Goal: Check status: Check status

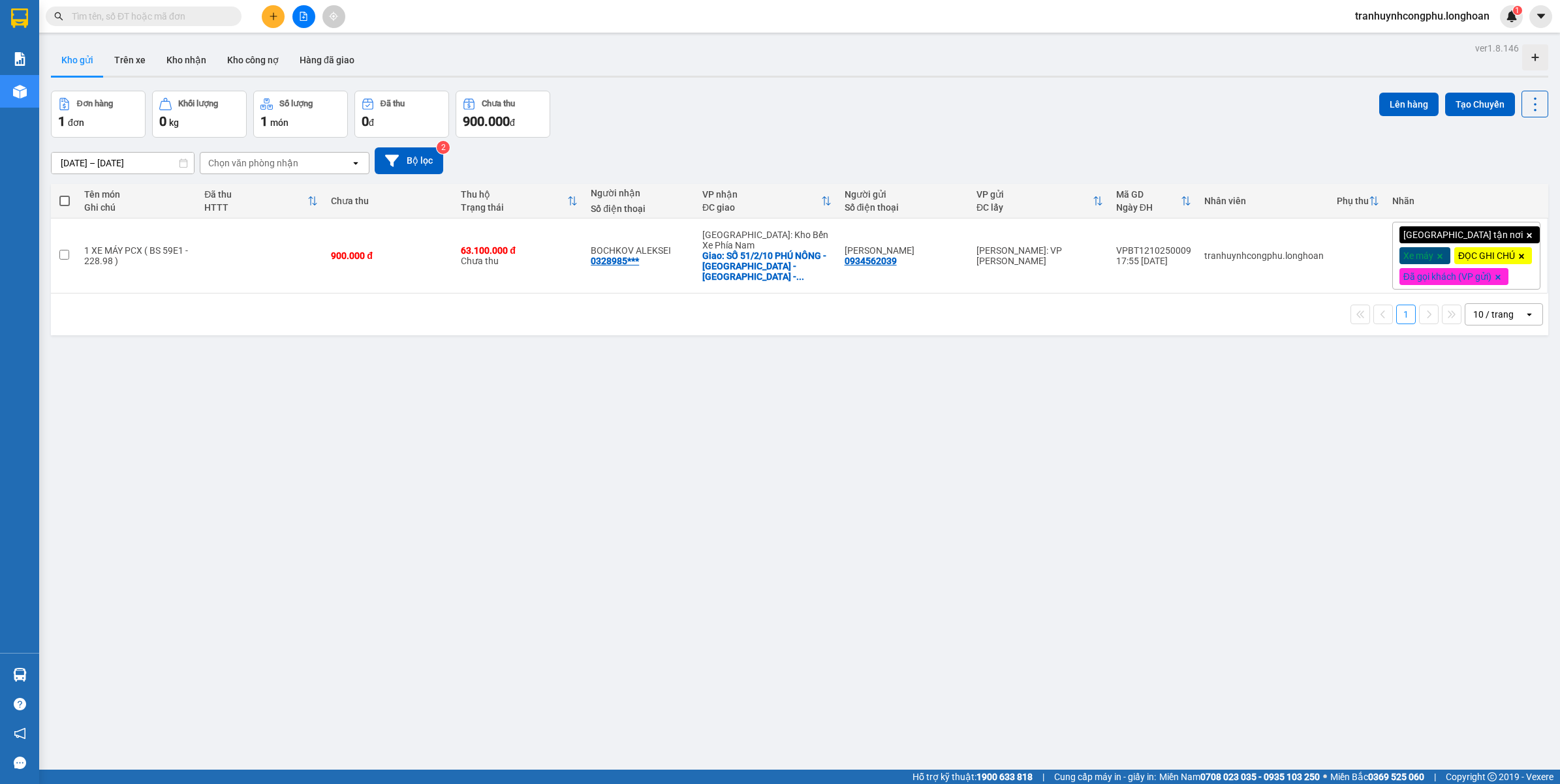
click at [168, 14] on input "text" at bounding box center [149, 16] width 154 height 14
paste input "0905826998"
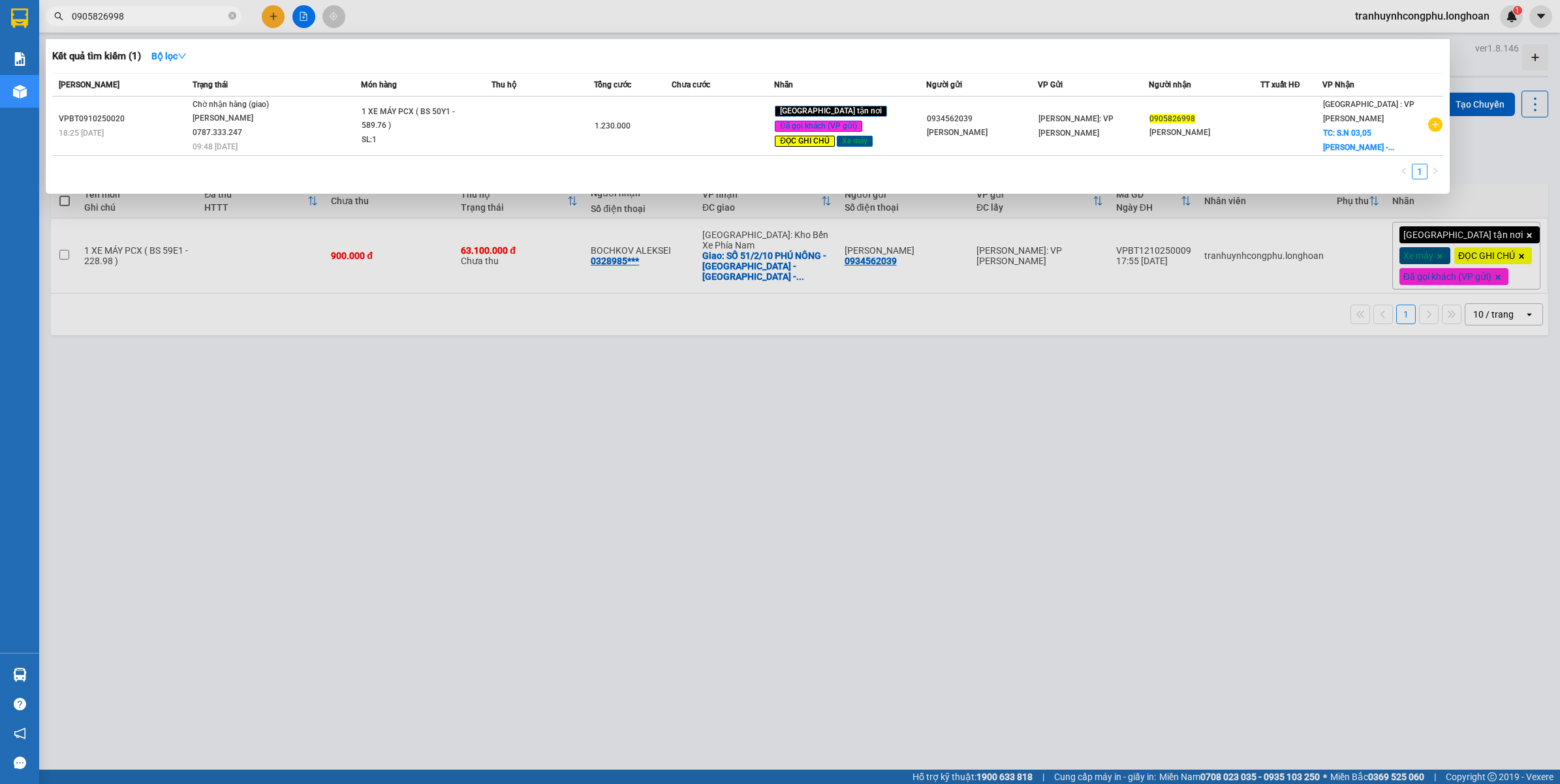
click at [698, 349] on div at bounding box center [780, 392] width 1560 height 784
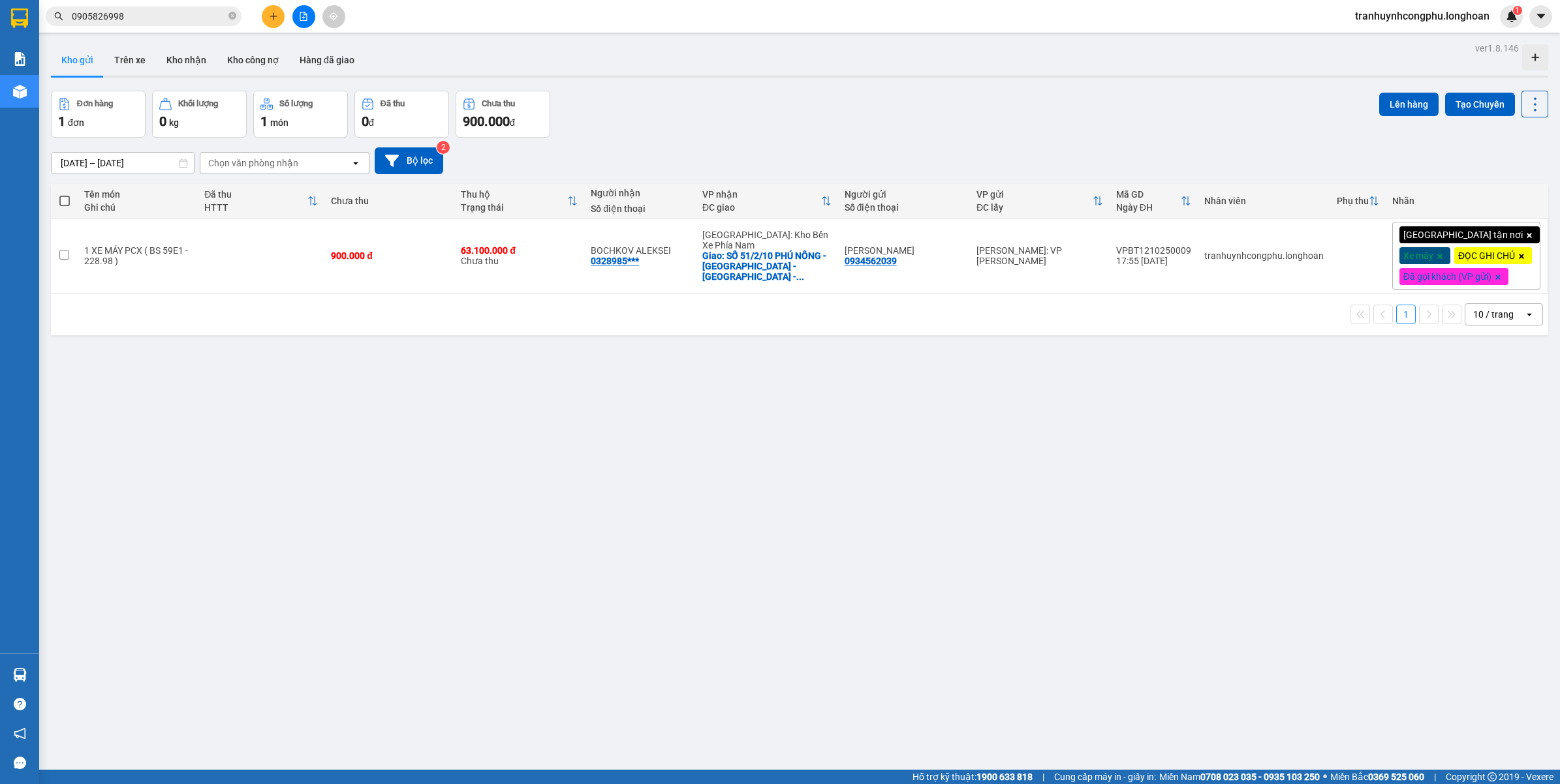
click at [623, 540] on div "ver 1.8.146 Kho gửi Trên xe Kho nhận Kho công nợ Hàng đã giao Đơn hàng 1 đơn Kh…" at bounding box center [799, 431] width 1508 height 784
click at [163, 24] on span "0905826998" at bounding box center [143, 16] width 196 height 20
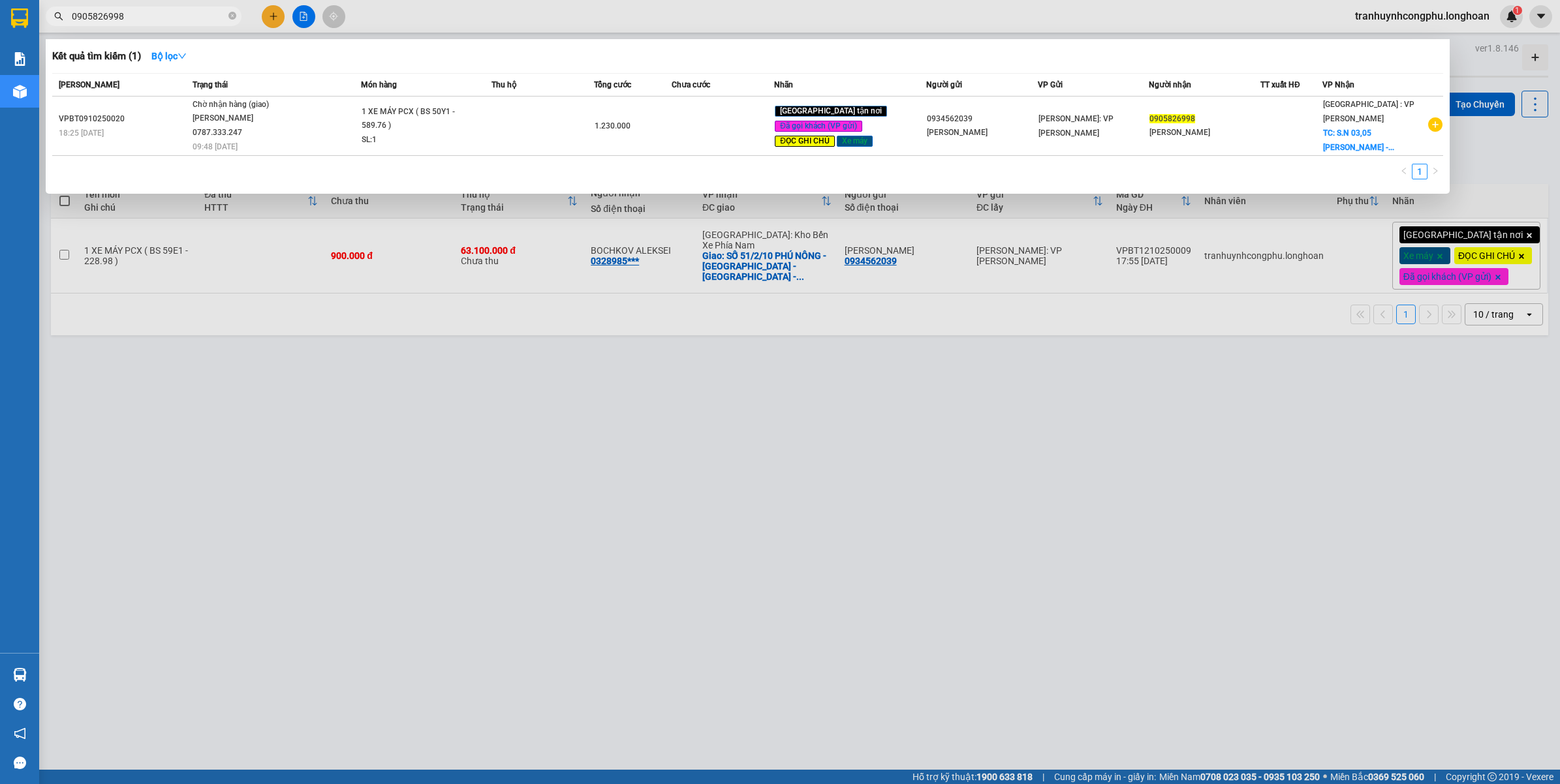
click at [160, 17] on input "0905826998" at bounding box center [149, 16] width 154 height 14
paste input "826784714"
click at [154, 24] on span "0826784714" at bounding box center [143, 16] width 196 height 20
click at [158, 21] on input "0826784714" at bounding box center [149, 16] width 154 height 14
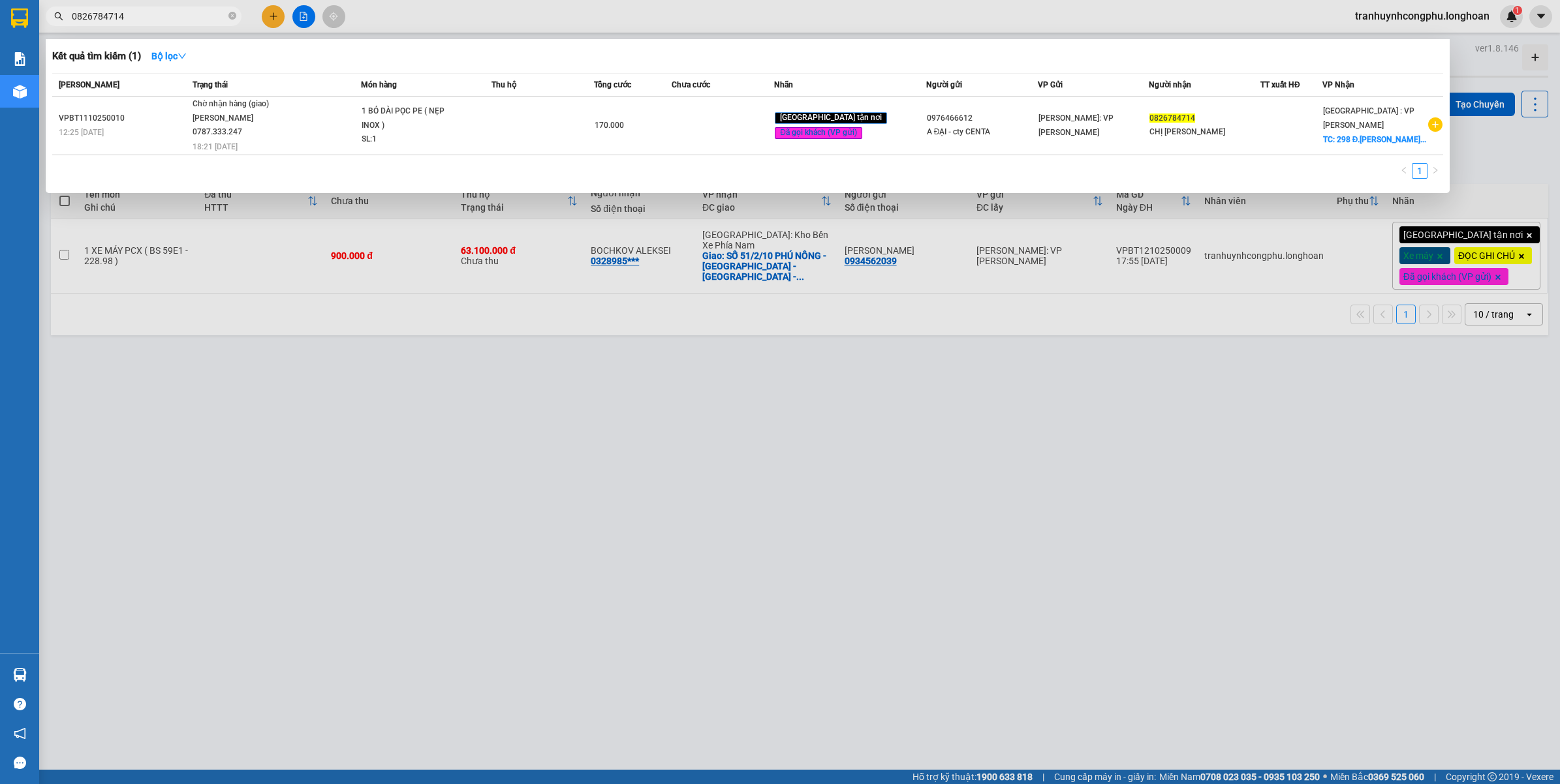
click at [158, 21] on input "0826784714" at bounding box center [149, 16] width 154 height 14
paste input "905826998"
type input "0905826998"
click at [305, 594] on div at bounding box center [780, 392] width 1560 height 784
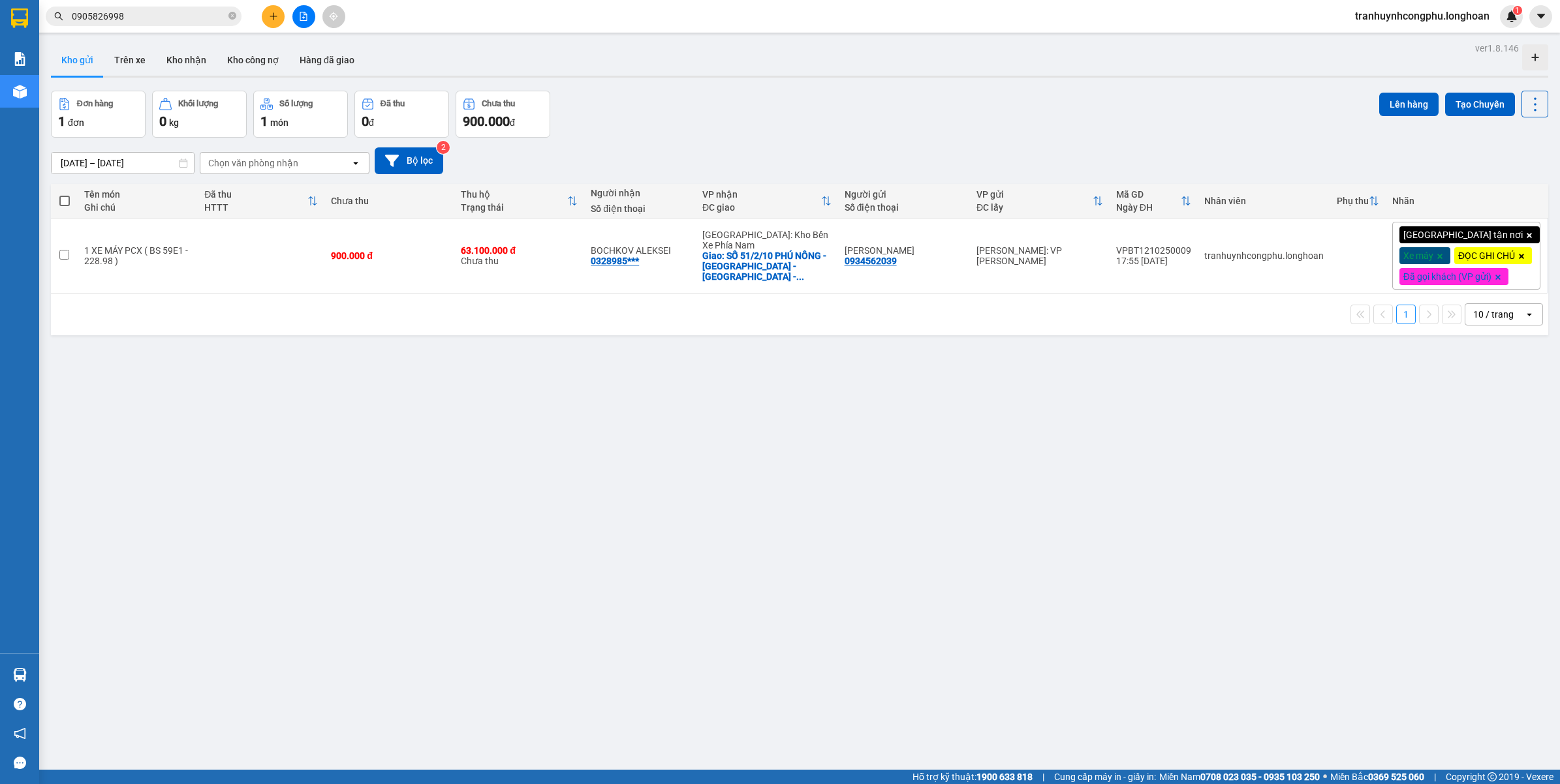
click at [517, 607] on div "ver 1.8.146 Kho gửi Trên xe Kho nhận Kho công nợ Hàng đã giao Đơn hàng 1 đơn Kh…" at bounding box center [799, 431] width 1508 height 784
